Goal: Information Seeking & Learning: Learn about a topic

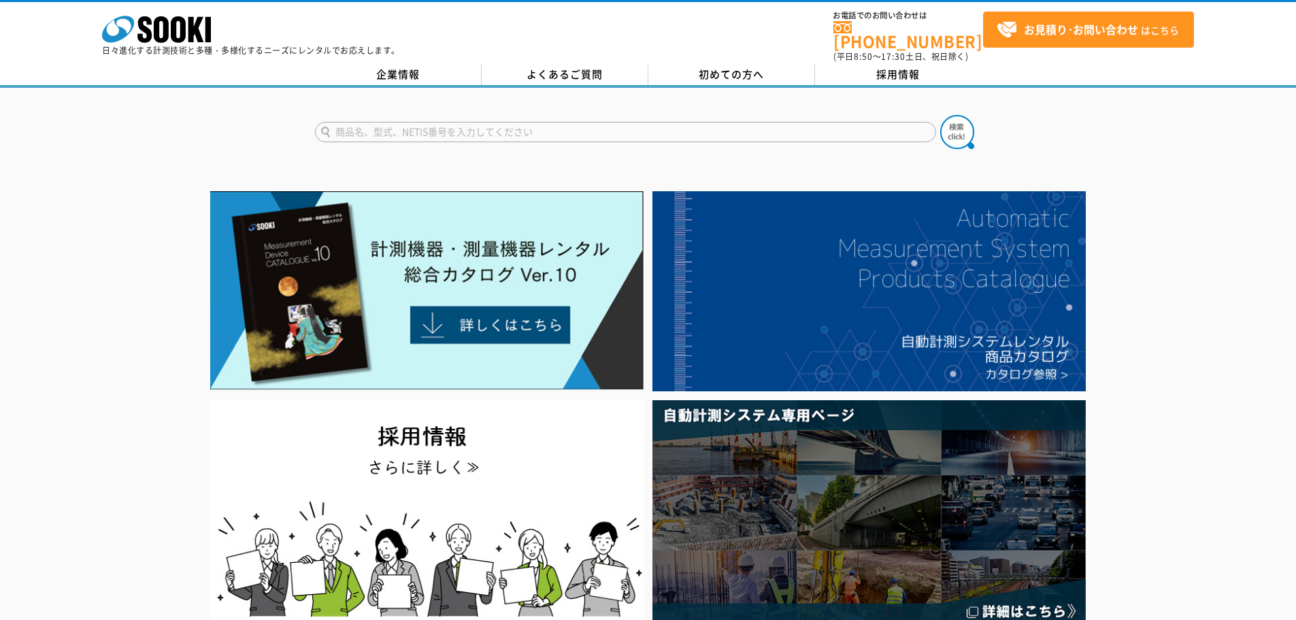
click at [462, 124] on input "text" at bounding box center [625, 132] width 621 height 20
type input "みるみるくん"
click at [940, 115] on button at bounding box center [957, 132] width 34 height 34
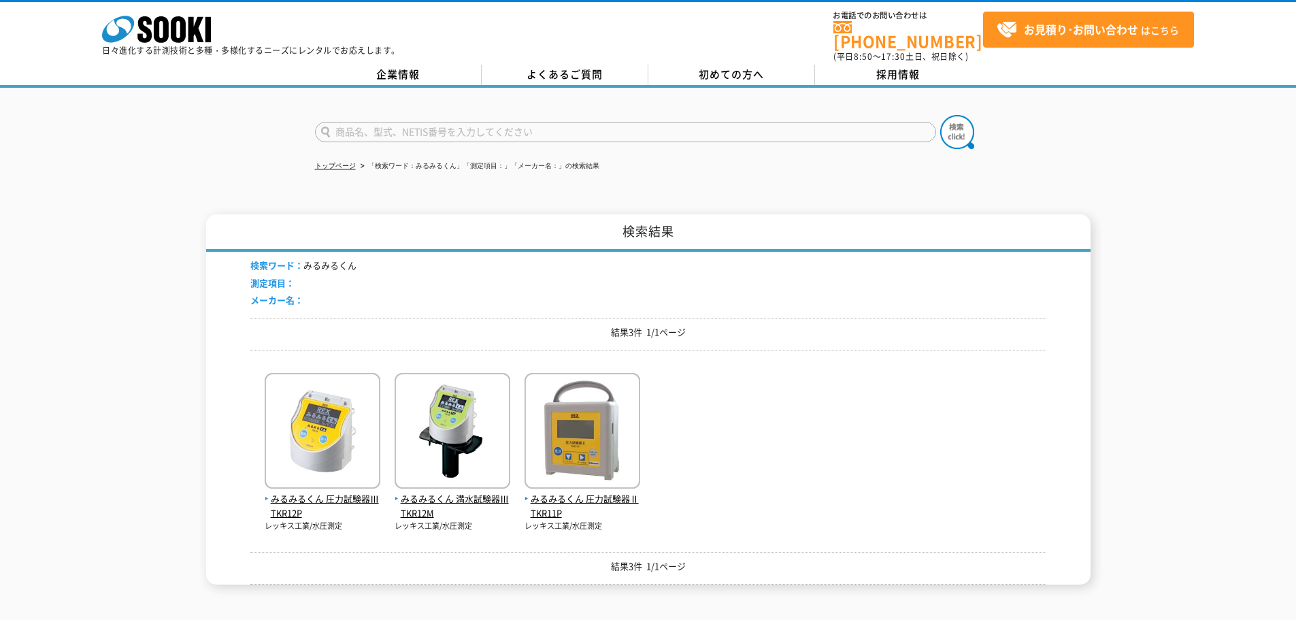
click at [402, 129] on input "text" at bounding box center [625, 132] width 621 height 20
type input "商品名、型式、NETIS番号を入力してください"
click at [356, 438] on img at bounding box center [323, 432] width 116 height 119
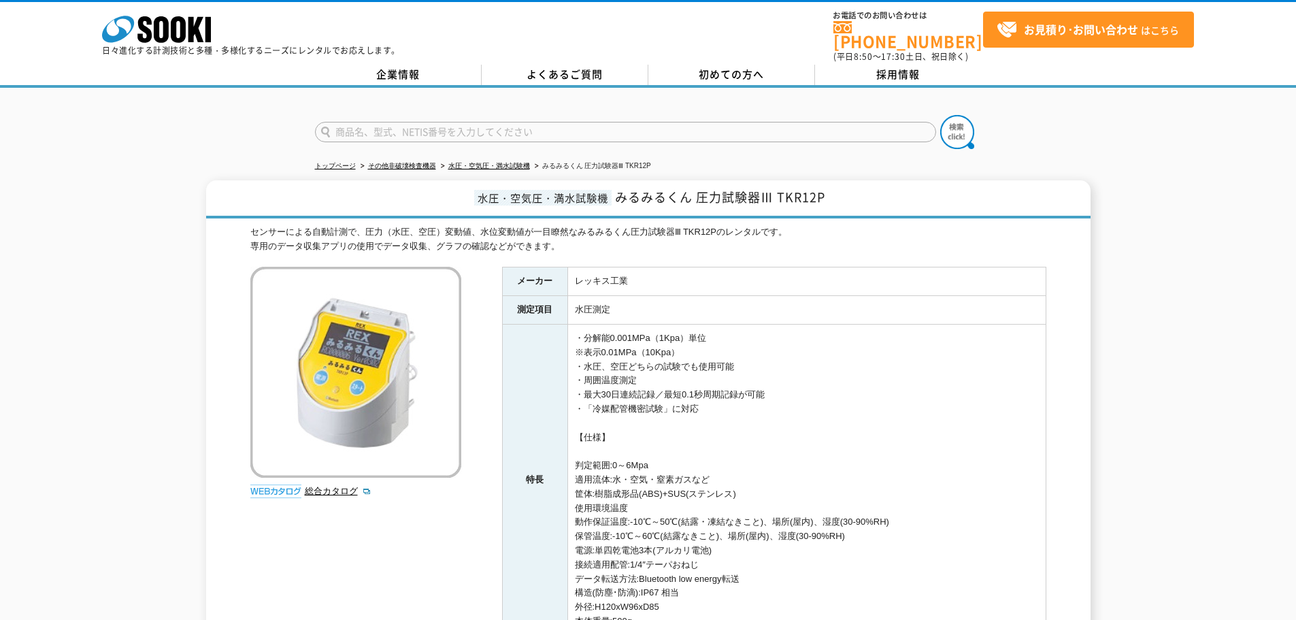
scroll to position [68, 0]
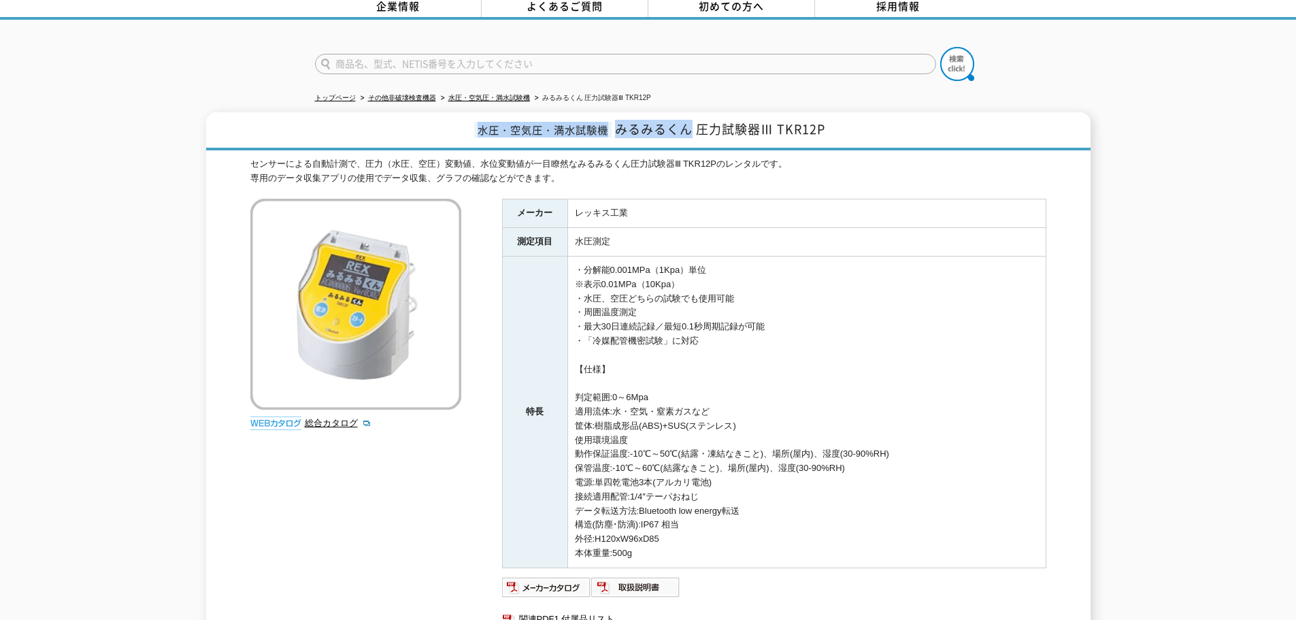
drag, startPoint x: 470, startPoint y: 119, endPoint x: 699, endPoint y: 124, distance: 229.3
click at [695, 124] on h1 "水圧・空気圧・満水試験機 みるみるくん 圧力試験器Ⅲ TKR12P" at bounding box center [648, 131] width 884 height 38
click at [828, 128] on h1 "水圧・空気圧・満水試験機 みるみるくん 圧力試験器Ⅲ TKR12P" at bounding box center [648, 131] width 884 height 38
drag, startPoint x: 779, startPoint y: 120, endPoint x: 901, endPoint y: 132, distance: 122.3
click at [901, 132] on h1 "水圧・空気圧・満水試験機 みるみるくん 圧力試験器Ⅲ TKR12P" at bounding box center [648, 131] width 884 height 38
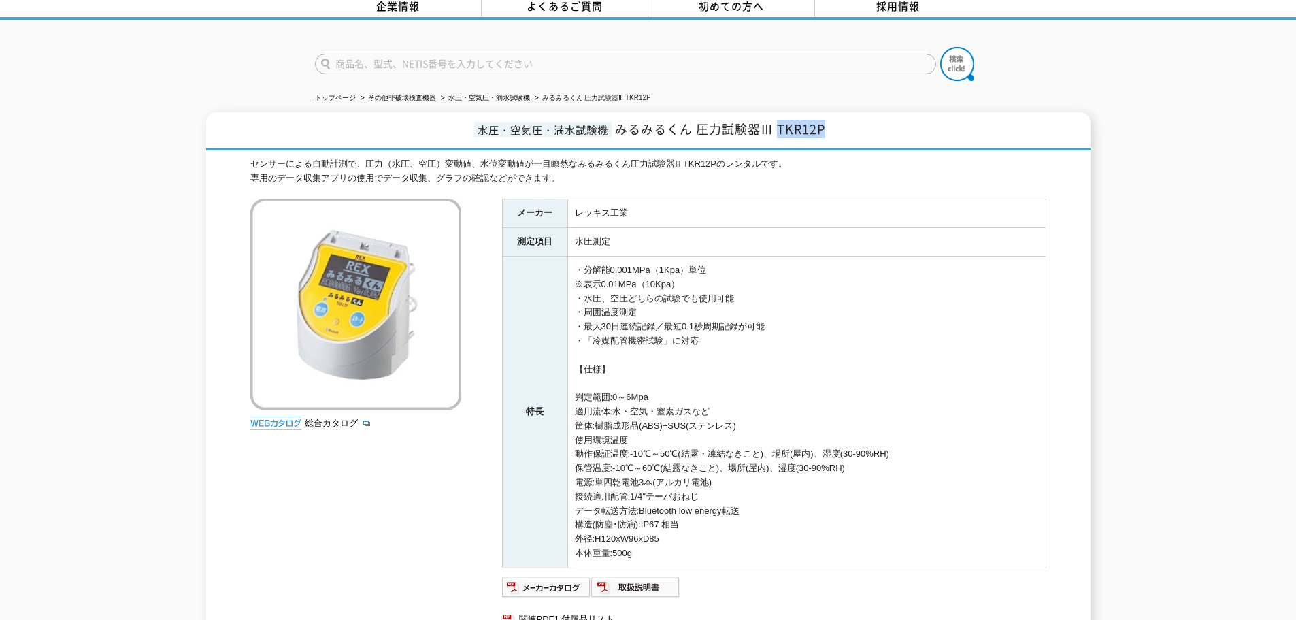
click at [882, 122] on h1 "水圧・空気圧・満水試験機 みるみるくん 圧力試験器Ⅲ TKR12P" at bounding box center [648, 131] width 884 height 38
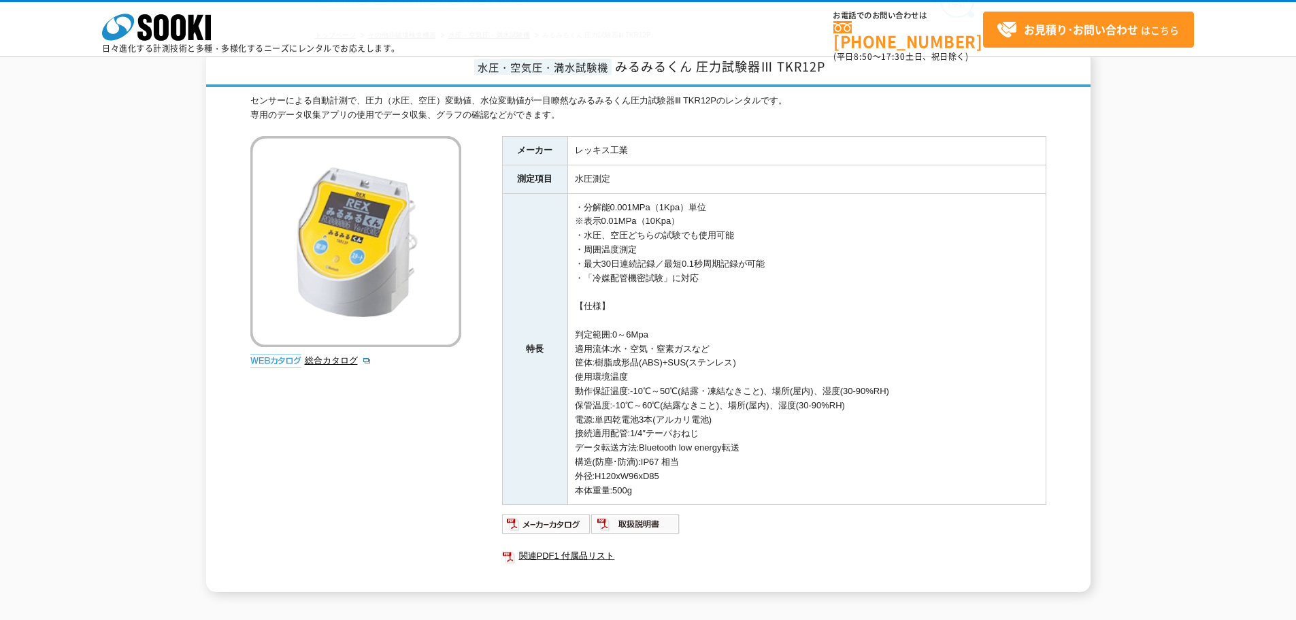
scroll to position [204, 0]
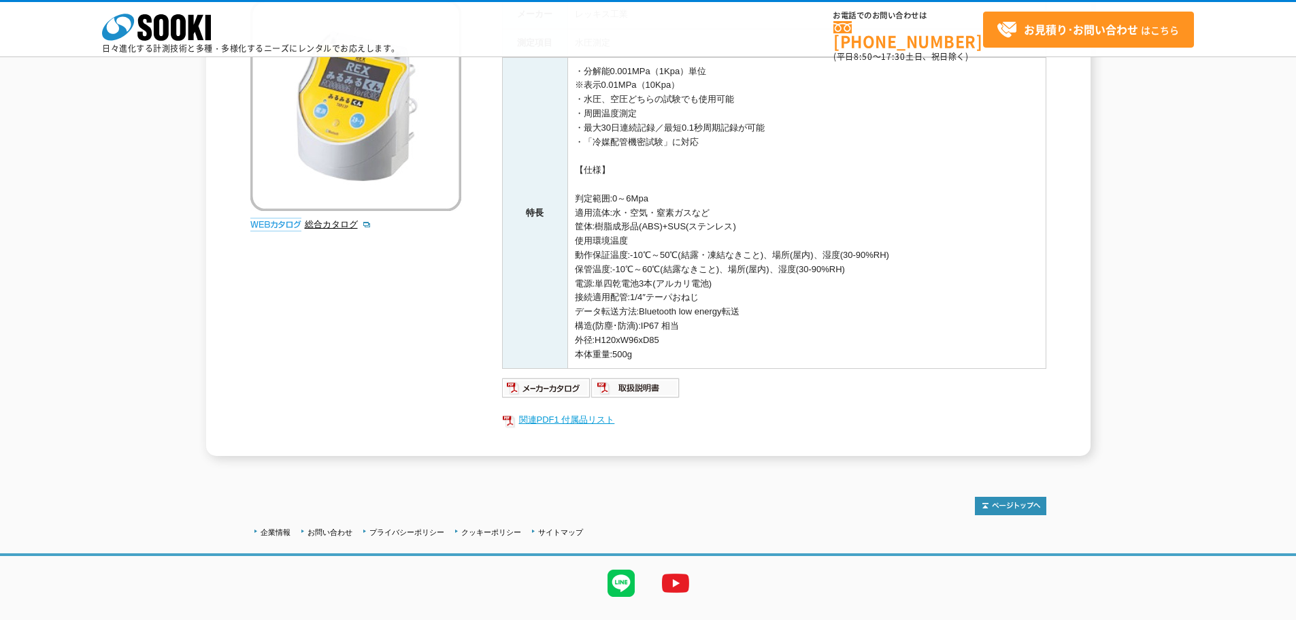
click at [580, 416] on link "関連PDF1 付属品リスト" at bounding box center [774, 420] width 544 height 18
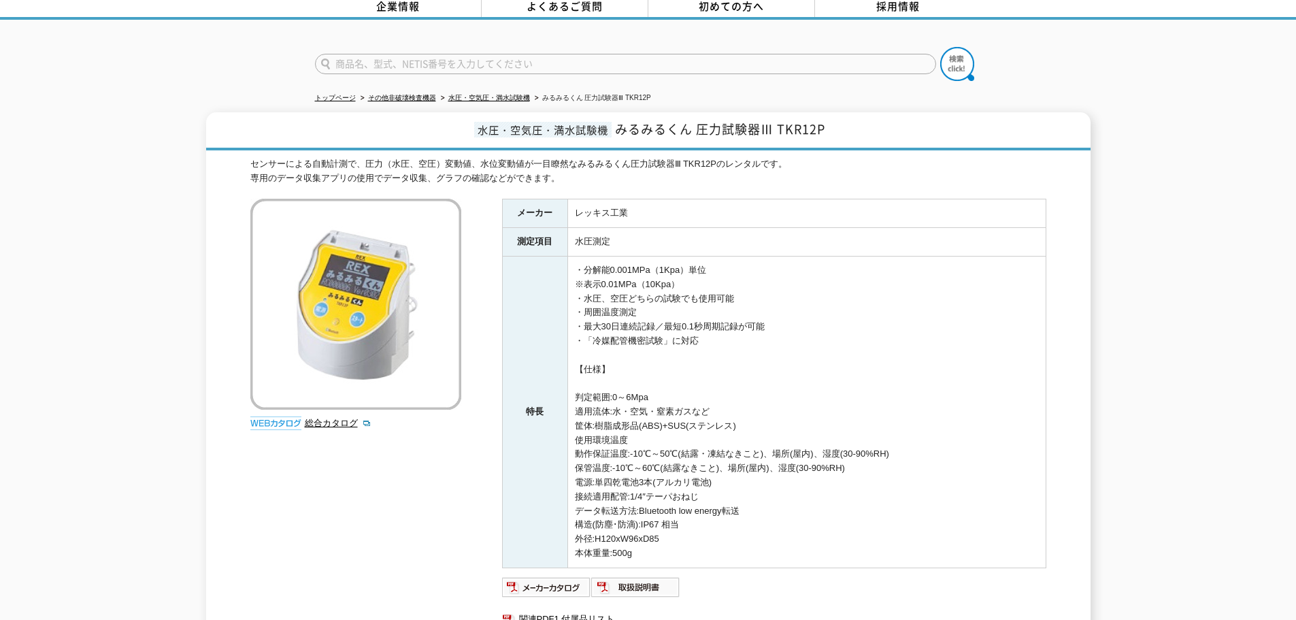
drag, startPoint x: 609, startPoint y: 292, endPoint x: 737, endPoint y: 286, distance: 128.7
click at [737, 286] on td "・分解能0.001MPa（1Kpa）単位 ※表示0.01MPa（10Kpa） ・水圧、空圧どちらの試験でも使用可能 ・周囲温度測定 ・最大30日連続記録／最短…" at bounding box center [806, 412] width 478 height 312
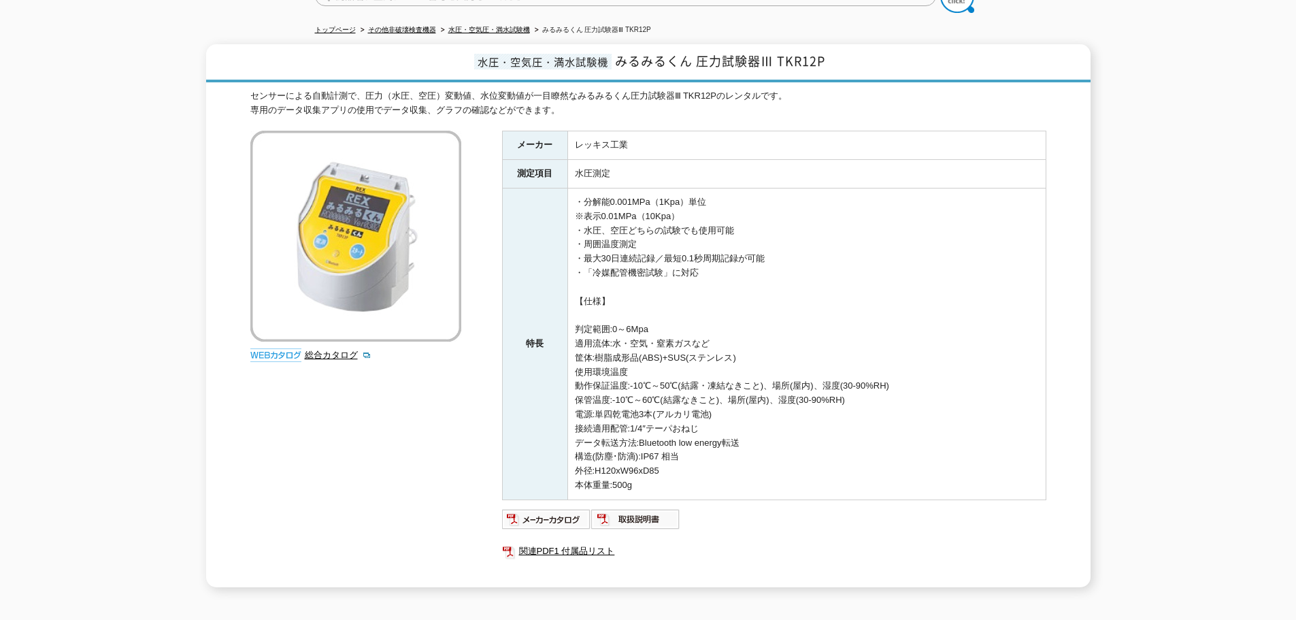
scroll to position [204, 0]
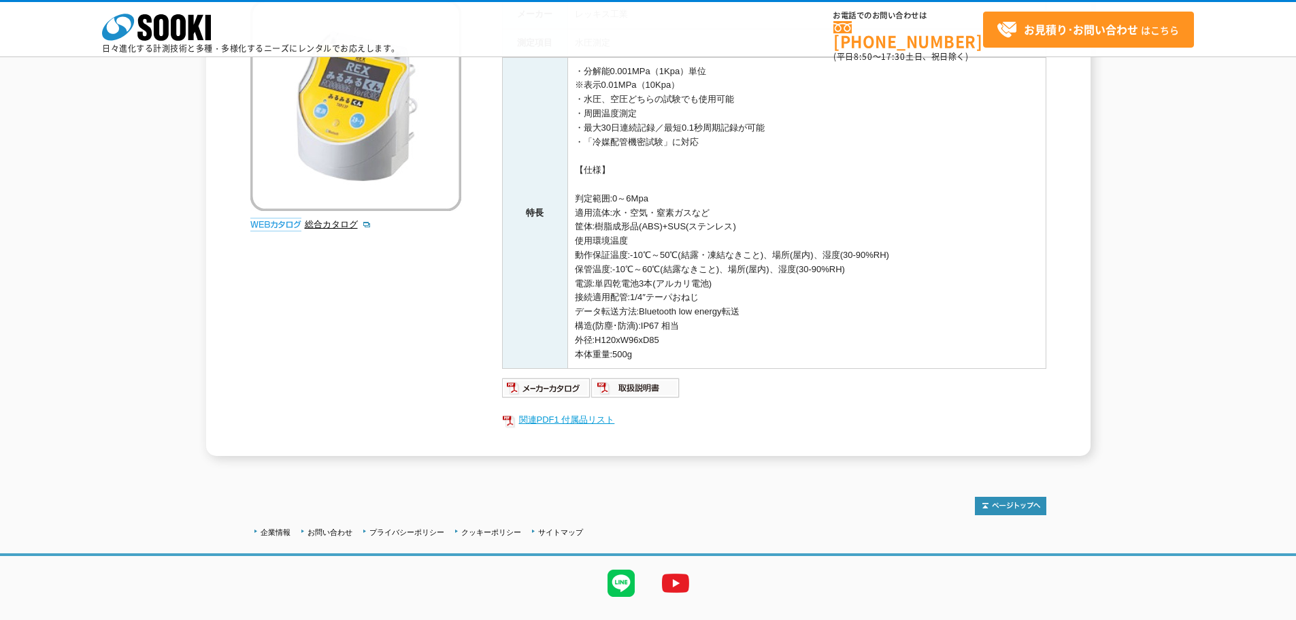
click at [556, 422] on link "関連PDF1 付属品リスト" at bounding box center [774, 420] width 544 height 18
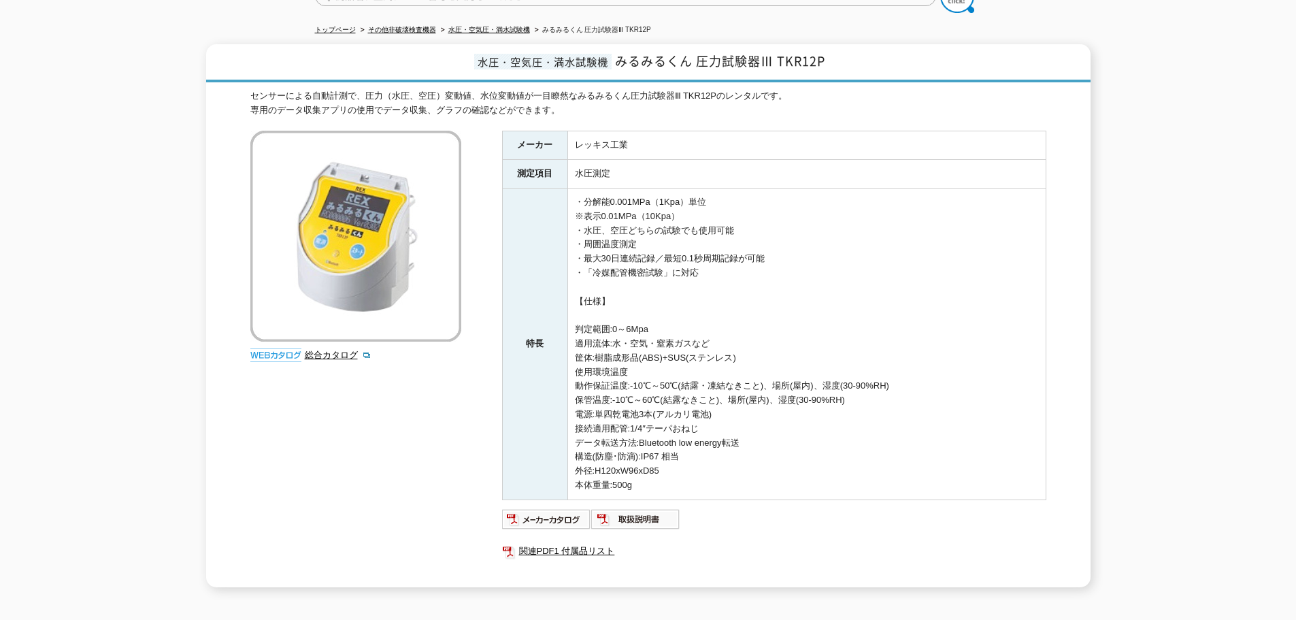
scroll to position [68, 0]
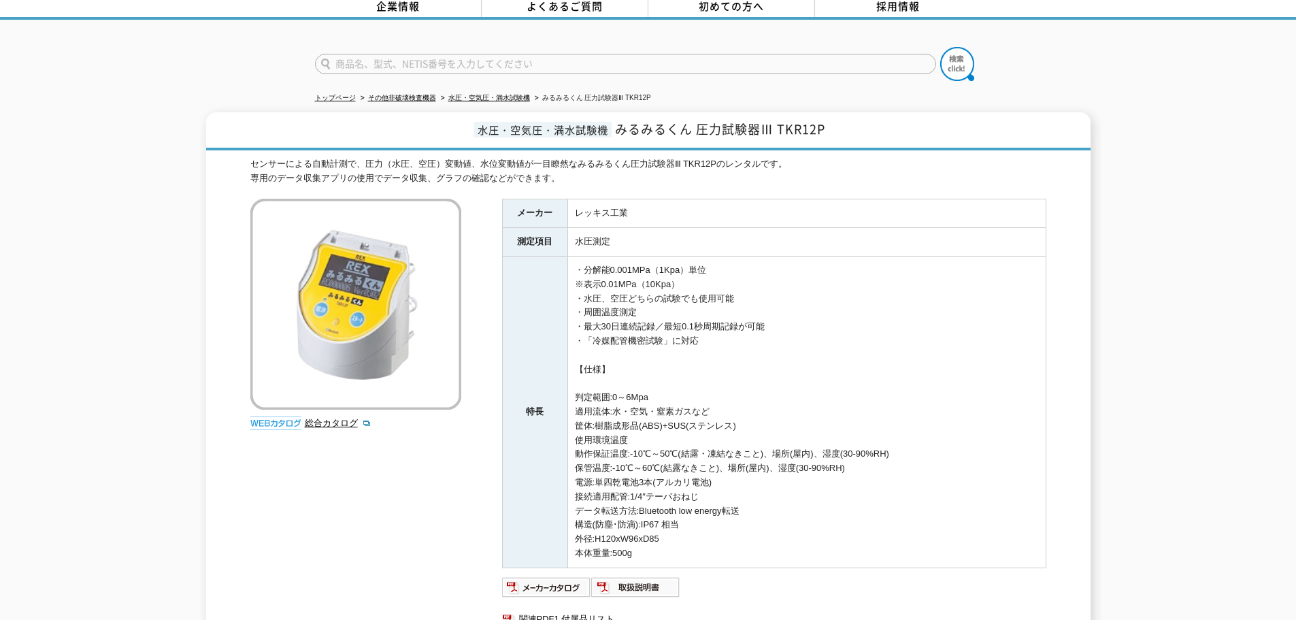
click at [408, 47] on form at bounding box center [648, 66] width 667 height 38
click at [408, 54] on input "text" at bounding box center [625, 64] width 621 height 20
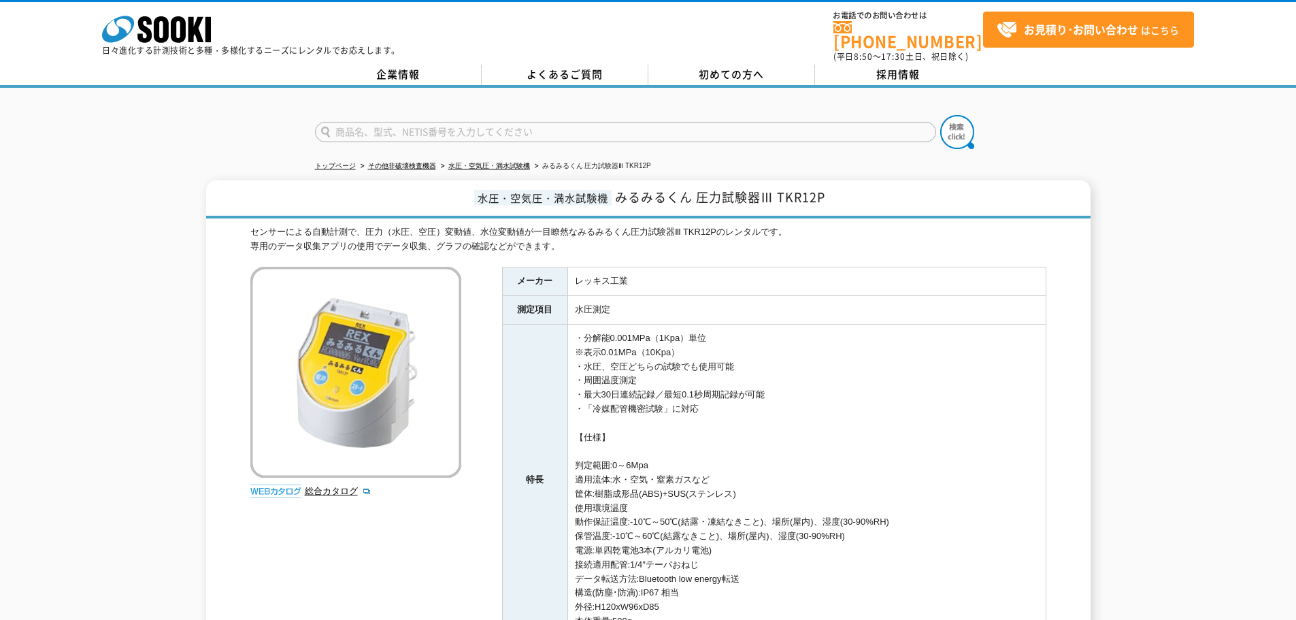
type input "商品名、型式、NETIS番号を入力してください"
click at [526, 124] on input "text" at bounding box center [625, 132] width 621 height 20
type input "6006-BT"
click at [940, 115] on button at bounding box center [957, 132] width 34 height 34
